Goal: Transaction & Acquisition: Purchase product/service

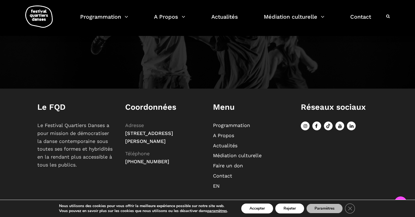
scroll to position [622, 0]
click at [216, 184] on link "EN" at bounding box center [216, 186] width 7 height 6
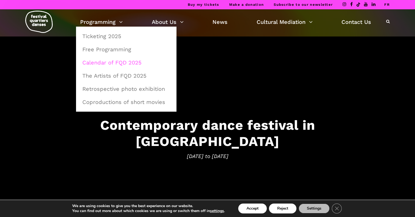
click at [100, 63] on link "Calendar of FQD 2025" at bounding box center [126, 62] width 94 height 13
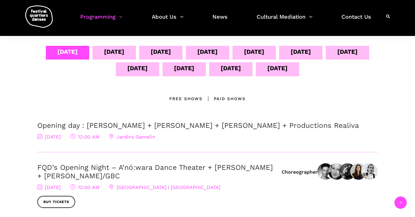
scroll to position [125, 0]
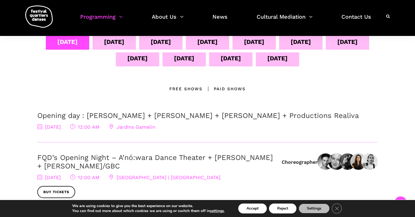
click at [171, 42] on div "Sept 06" at bounding box center [161, 42] width 20 height 10
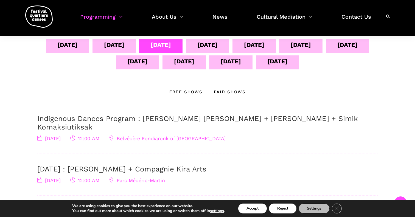
scroll to position [99, 0]
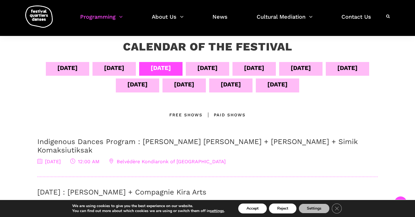
click at [218, 66] on div "Sept 07" at bounding box center [207, 68] width 20 height 10
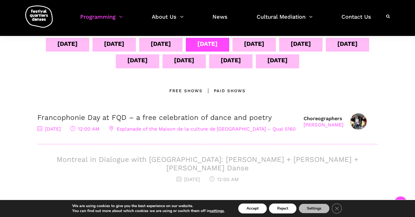
scroll to position [118, 0]
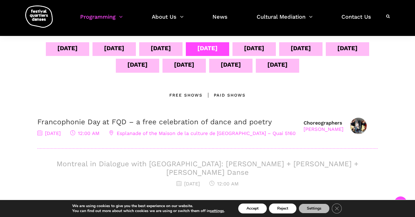
click at [264, 53] on div "Sept 08" at bounding box center [254, 48] width 20 height 10
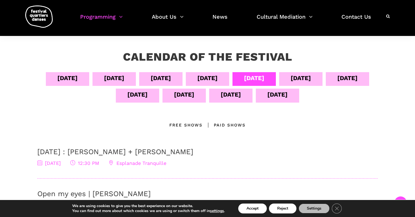
scroll to position [88, 0]
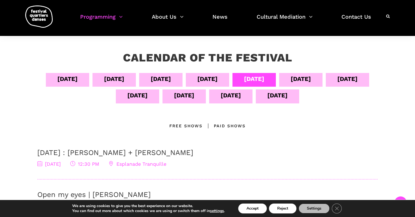
drag, startPoint x: 188, startPoint y: 75, endPoint x: 340, endPoint y: 79, distance: 152.1
click at [311, 79] on div "Sept 09" at bounding box center [301, 79] width 20 height 10
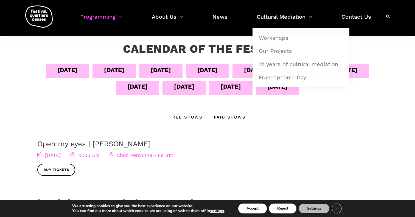
scroll to position [10, 0]
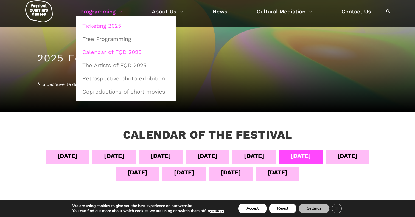
click at [95, 27] on link "Ticketing 2025" at bounding box center [126, 25] width 94 height 13
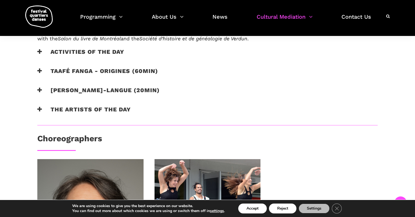
scroll to position [390, 0]
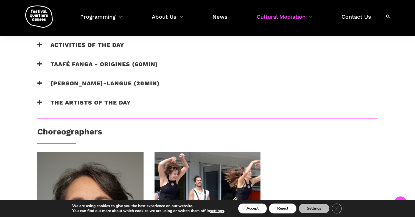
click at [98, 67] on h3 "Taafé Fanga - Origines (60min)" at bounding box center [97, 68] width 121 height 14
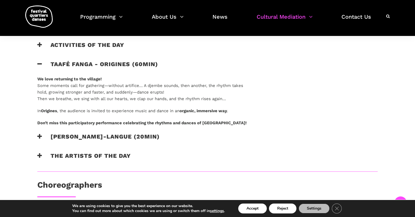
click at [91, 142] on h3 "Catherine Lalonde - Vire-langue (20min)" at bounding box center [98, 140] width 122 height 14
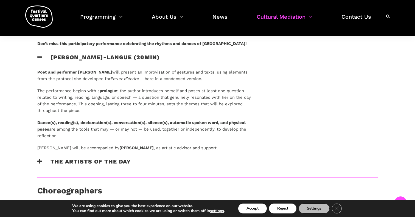
scroll to position [472, 0]
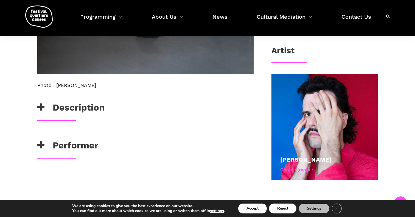
scroll to position [343, 0]
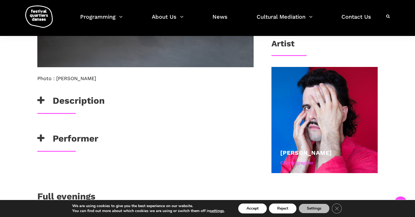
click at [50, 143] on h3 "Performer" at bounding box center [67, 140] width 61 height 14
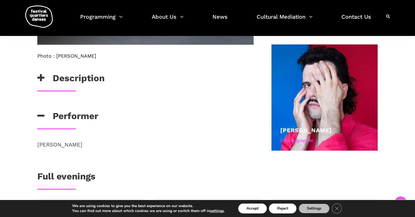
scroll to position [375, 0]
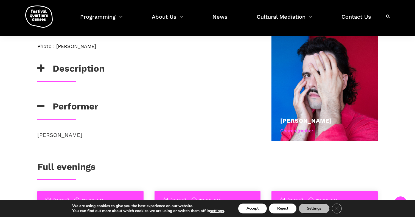
click at [61, 68] on h3 "Description" at bounding box center [70, 70] width 67 height 14
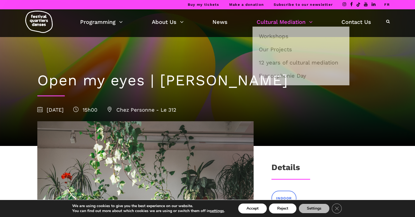
scroll to position [0, 0]
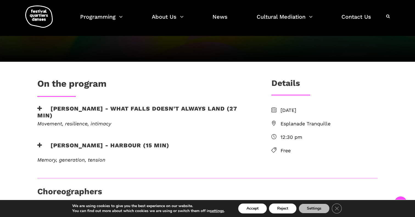
scroll to position [10, 0]
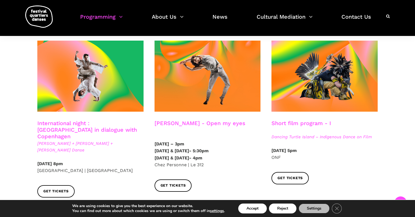
scroll to position [299, 0]
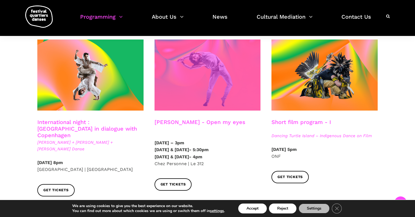
click at [196, 87] on span at bounding box center [208, 75] width 106 height 71
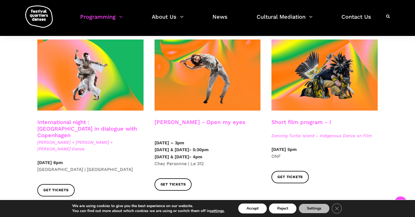
click at [84, 139] on span "Charles-Alexis Desgagnés + Lene Boel + Skeels Danse" at bounding box center [90, 145] width 106 height 13
click at [89, 123] on link "International night : Montreal in dialogue with Copenhagen" at bounding box center [87, 129] width 100 height 20
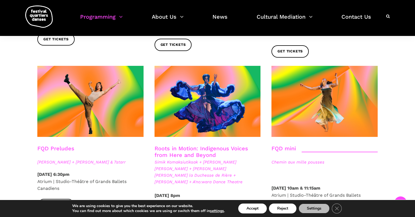
scroll to position [776, 0]
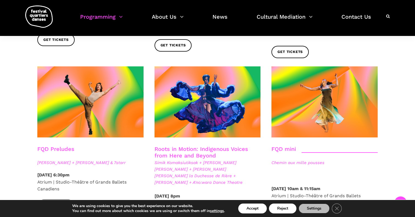
click at [74, 115] on div at bounding box center [90, 105] width 117 height 79
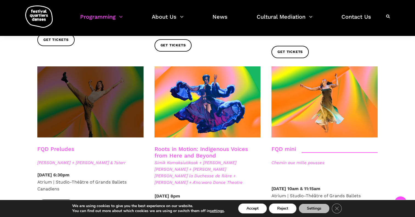
click at [77, 99] on span at bounding box center [90, 101] width 106 height 71
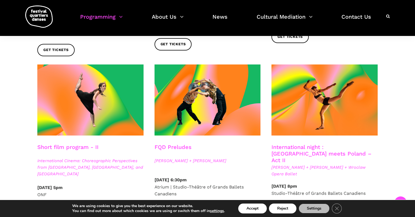
scroll to position [440, 0]
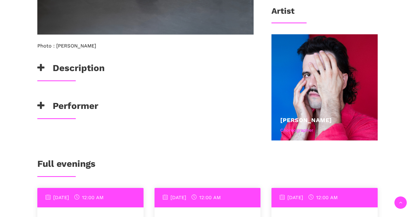
scroll to position [384, 0]
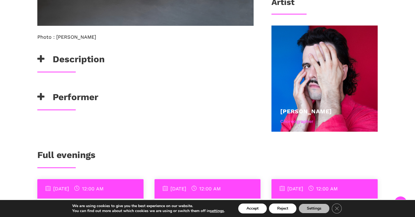
click at [90, 94] on h3 "Performer" at bounding box center [67, 99] width 61 height 14
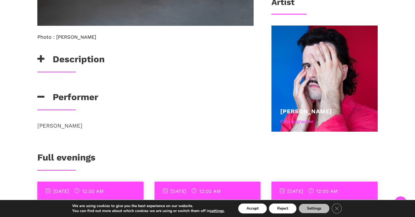
click at [90, 94] on h3 "Performer" at bounding box center [67, 99] width 61 height 14
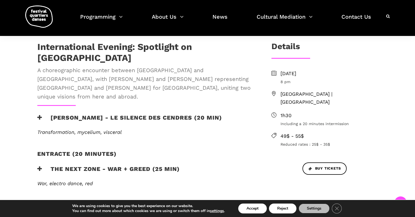
scroll to position [170, 0]
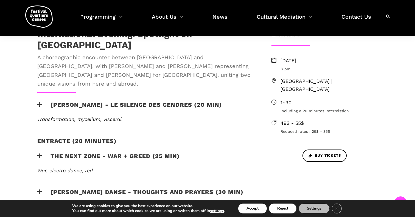
click at [43, 138] on div "entracte (20 minutes)" at bounding box center [145, 145] width 227 height 15
click at [43, 153] on h3 "the next zone - WAR + Greed (25 min)" at bounding box center [108, 160] width 142 height 14
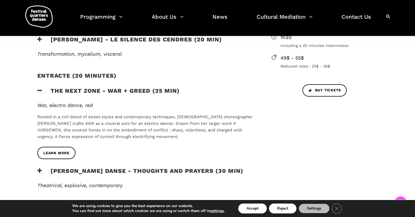
scroll to position [240, 0]
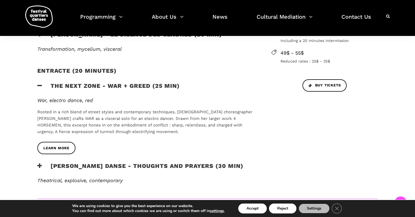
click at [95, 178] on em "Theatrical, explosive, contemporary" at bounding box center [79, 181] width 85 height 6
click at [77, 163] on h3 "[PERSON_NAME] Danse - Thoughts and Prayers (30 min)" at bounding box center [140, 170] width 206 height 14
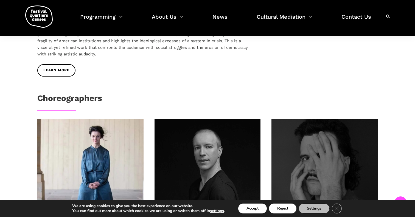
scroll to position [410, 0]
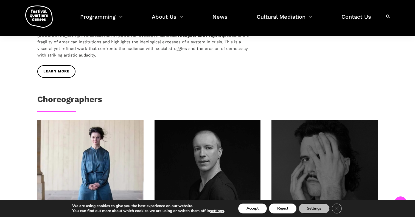
click at [289, 161] on div at bounding box center [325, 173] width 106 height 106
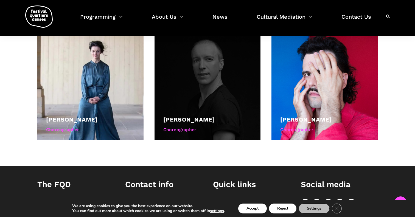
scroll to position [506, 0]
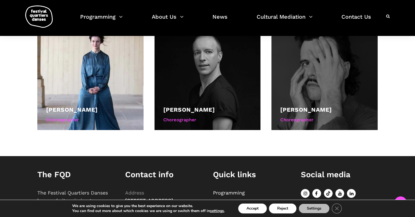
click at [305, 116] on div "Choreographer" at bounding box center [324, 119] width 89 height 7
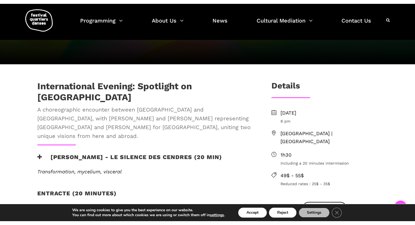
scroll to position [121, 0]
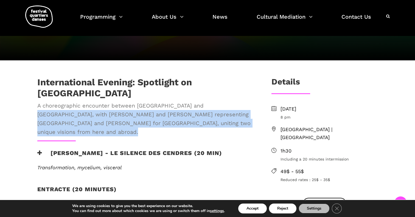
drag, startPoint x: 199, startPoint y: 96, endPoint x: 199, endPoint y: 125, distance: 29.4
click at [199, 125] on div "International Evening: Spotlight on Denmark A choreographic encounter between M…" at bounding box center [145, 175] width 227 height 196
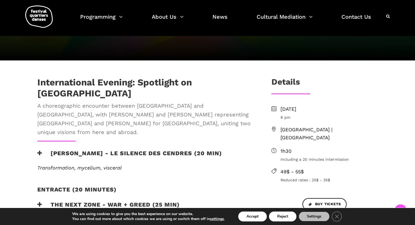
click at [2, 4] on div "Programming Ticketing 2025 Free Programming Calendar of FQD 2025 The Artists of…" at bounding box center [207, 18] width 415 height 36
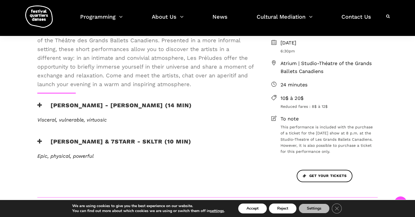
scroll to position [175, 0]
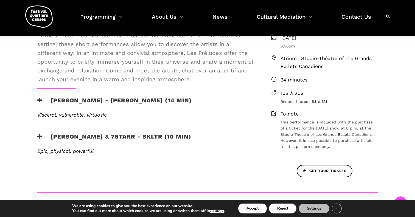
click at [99, 102] on h3 "[PERSON_NAME] - [PERSON_NAME] (14 min)" at bounding box center [114, 104] width 155 height 14
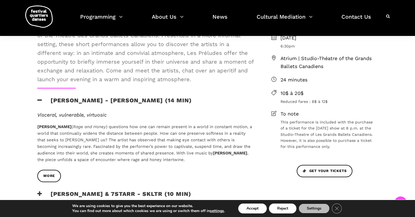
click at [99, 102] on h3 "Daniela Jezerinac - Rabia y miel (14 min)" at bounding box center [114, 104] width 155 height 14
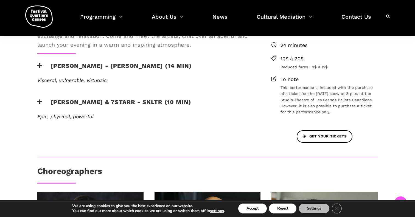
scroll to position [212, 0]
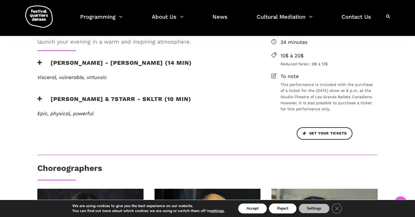
click at [99, 101] on h3 "Charles Brecard & 7starr - SKLTR (10 min)" at bounding box center [114, 103] width 154 height 14
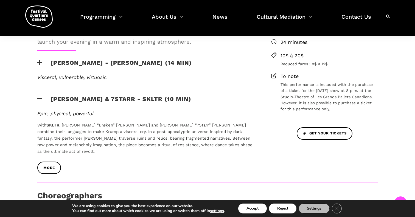
click at [99, 101] on h3 "Charles Brecard & 7starr - SKLTR (10 min)" at bounding box center [114, 103] width 154 height 14
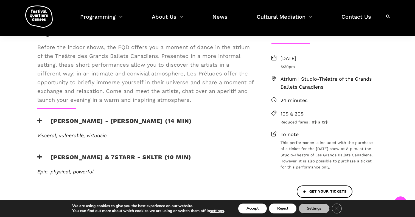
scroll to position [150, 0]
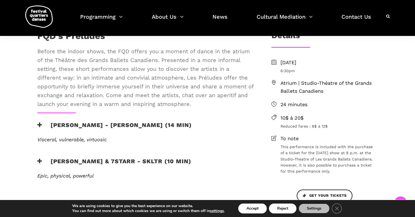
click at [38, 128] on h3 "Daniela Jezerinac - Rabia y miel (14 min)" at bounding box center [114, 129] width 155 height 14
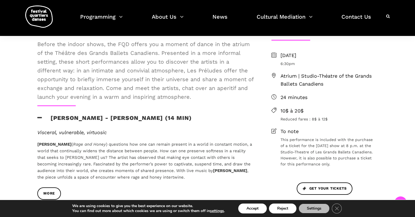
scroll to position [159, 0]
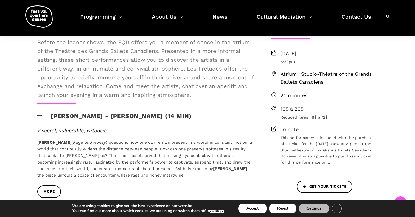
click at [41, 120] on h3 "Daniela Jezerinac - Rabia y miel (14 min)" at bounding box center [114, 120] width 155 height 14
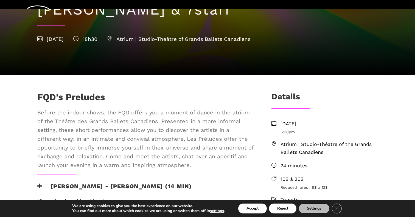
scroll to position [95, 0]
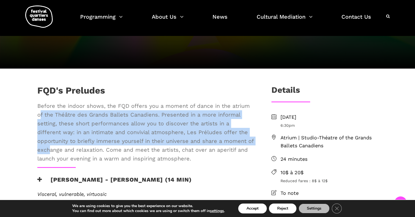
drag, startPoint x: 40, startPoint y: 111, endPoint x: 49, endPoint y: 145, distance: 34.8
click at [49, 145] on span "Before the indoor shows, the FQD offers you a moment of dance in the atrium of …" at bounding box center [145, 132] width 216 height 61
drag, startPoint x: 49, startPoint y: 145, endPoint x: 48, endPoint y: 111, distance: 33.5
click at [48, 111] on span "Before the indoor shows, the FQD offers you a moment of dance in the atrium of …" at bounding box center [145, 132] width 216 height 61
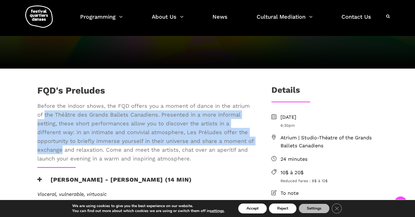
click at [48, 111] on span "Before the indoor shows, the FQD offers you a moment of dance in the atrium of …" at bounding box center [145, 132] width 216 height 61
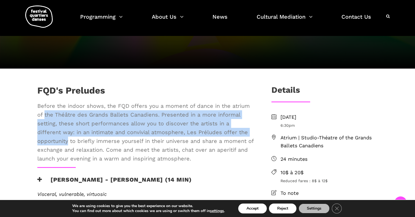
drag, startPoint x: 48, startPoint y: 111, endPoint x: 48, endPoint y: 139, distance: 28.0
click at [48, 139] on span "Before the indoor shows, the FQD offers you a moment of dance in the atrium of …" at bounding box center [145, 132] width 216 height 61
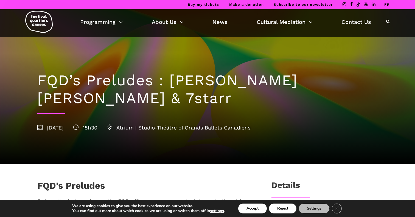
scroll to position [0, 0]
